Goal: Find specific page/section

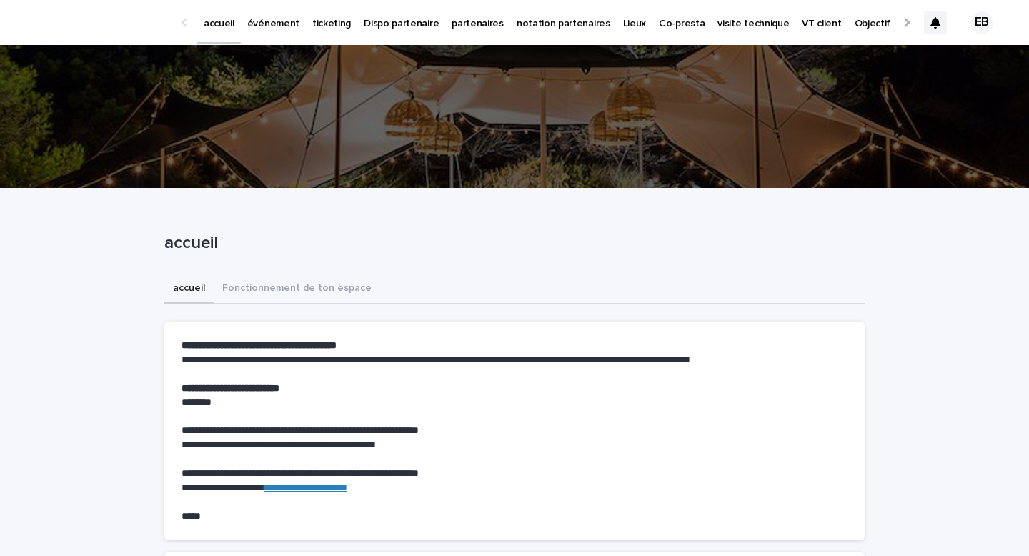
click at [326, 34] on link "ticketing" at bounding box center [331, 22] width 51 height 44
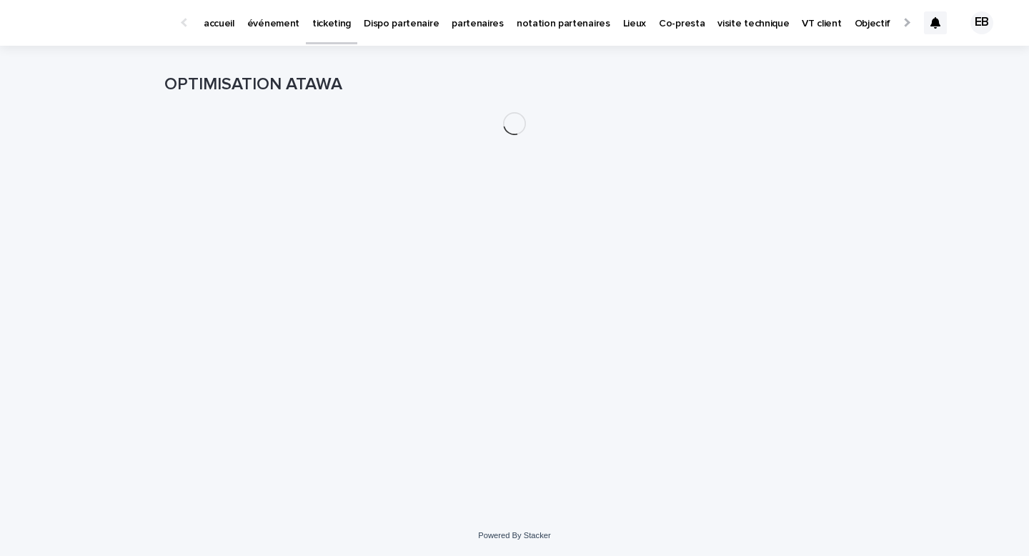
click at [278, 34] on link "événement" at bounding box center [273, 22] width 65 height 44
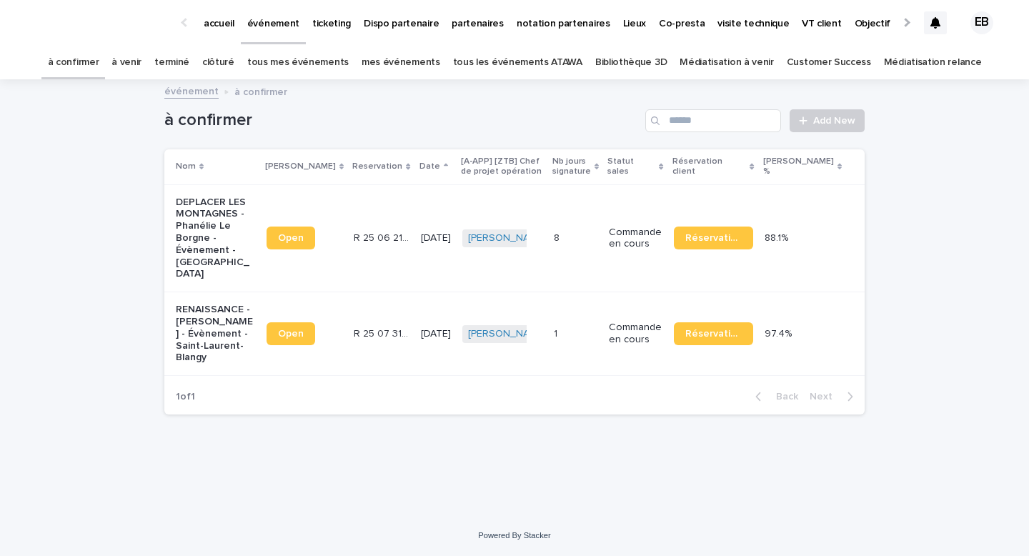
click at [543, 51] on link "tous les événements ATAWA" at bounding box center [517, 63] width 129 height 34
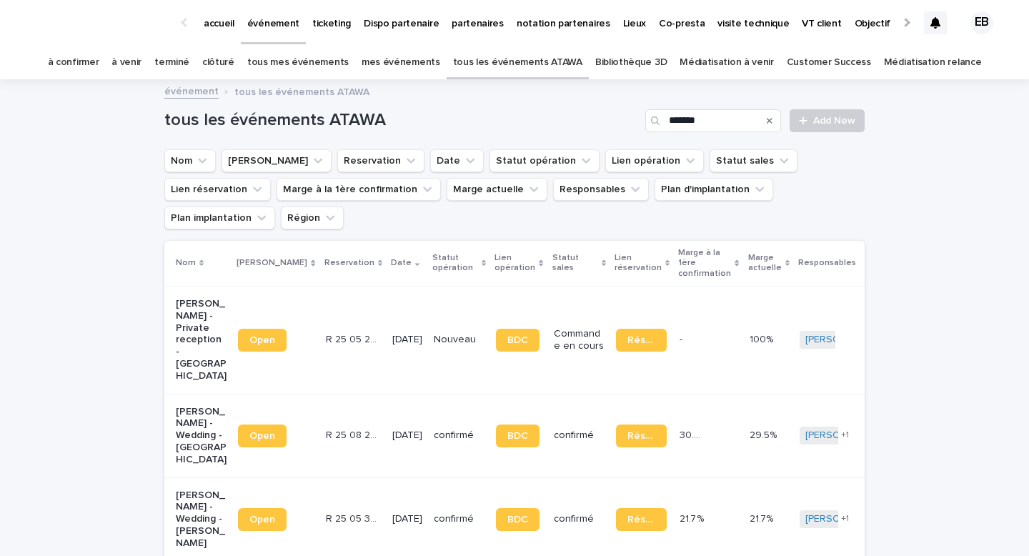
type input "*******"
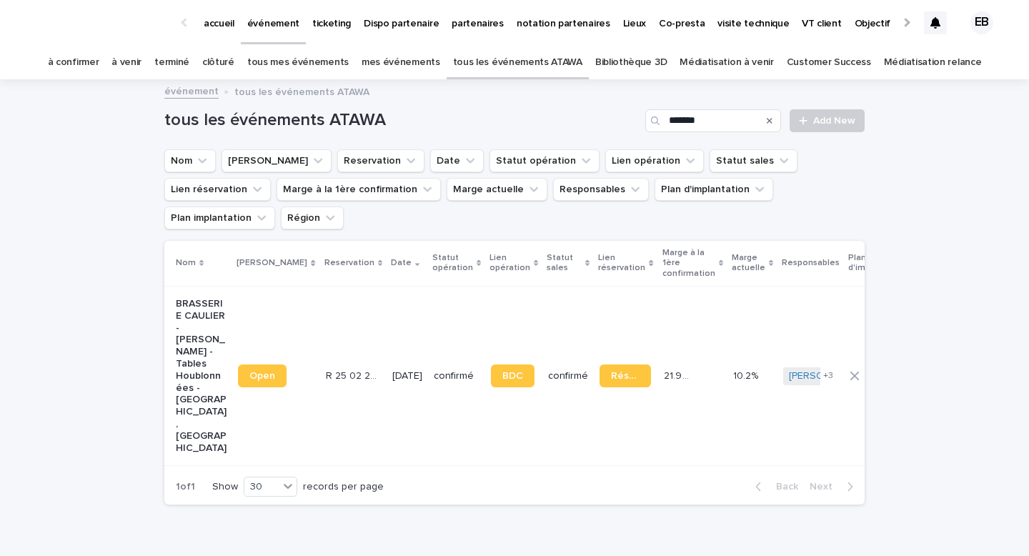
click at [288, 286] on td "Open" at bounding box center [275, 375] width 87 height 179
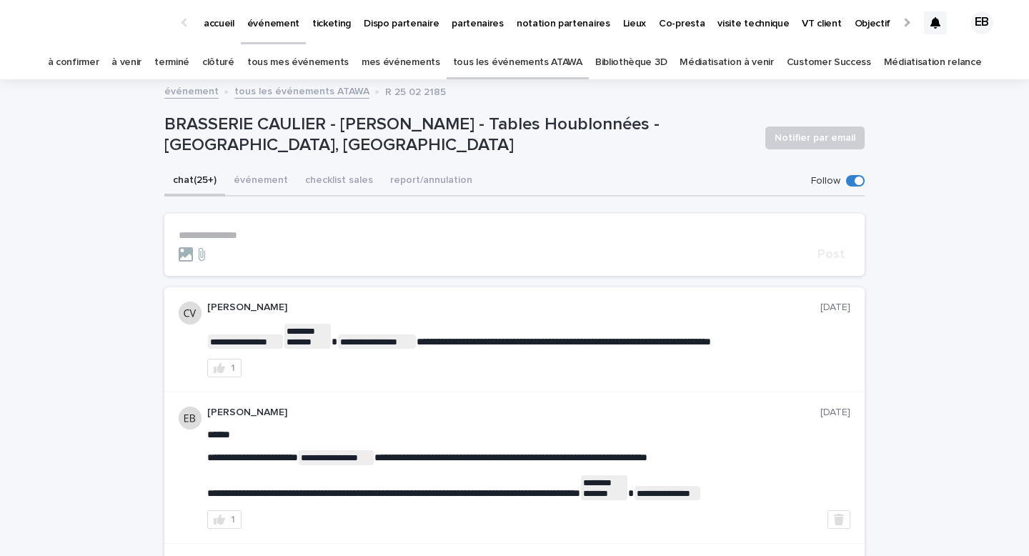
click at [206, 19] on p "accueil" at bounding box center [219, 15] width 31 height 30
